Goal: Check status: Check status

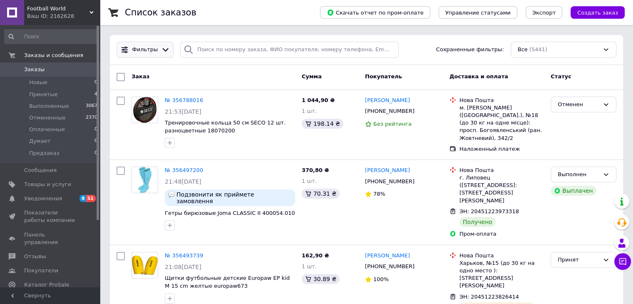
click at [161, 50] on icon at bounding box center [165, 49] width 9 height 9
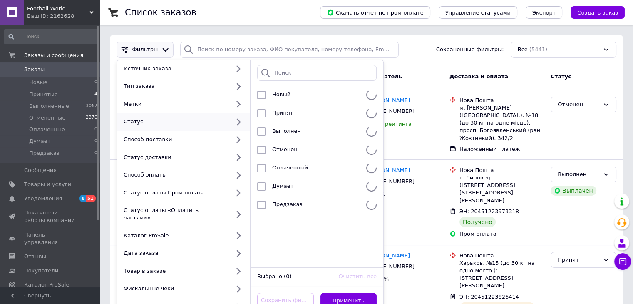
click at [179, 121] on div "Статус" at bounding box center [174, 121] width 109 height 7
click at [290, 109] on span "Принят" at bounding box center [282, 112] width 21 height 6
checkbox input "true"
click at [357, 295] on button "Применить" at bounding box center [348, 300] width 57 height 16
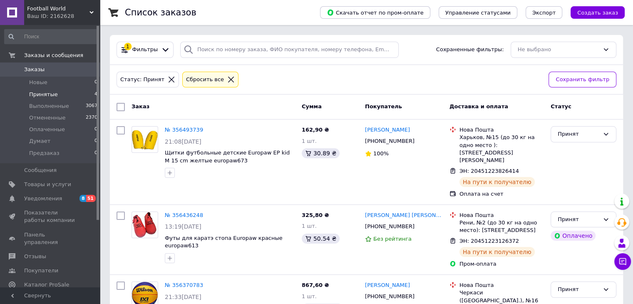
click at [227, 79] on icon at bounding box center [230, 79] width 7 height 7
